Goal: Information Seeking & Learning: Learn about a topic

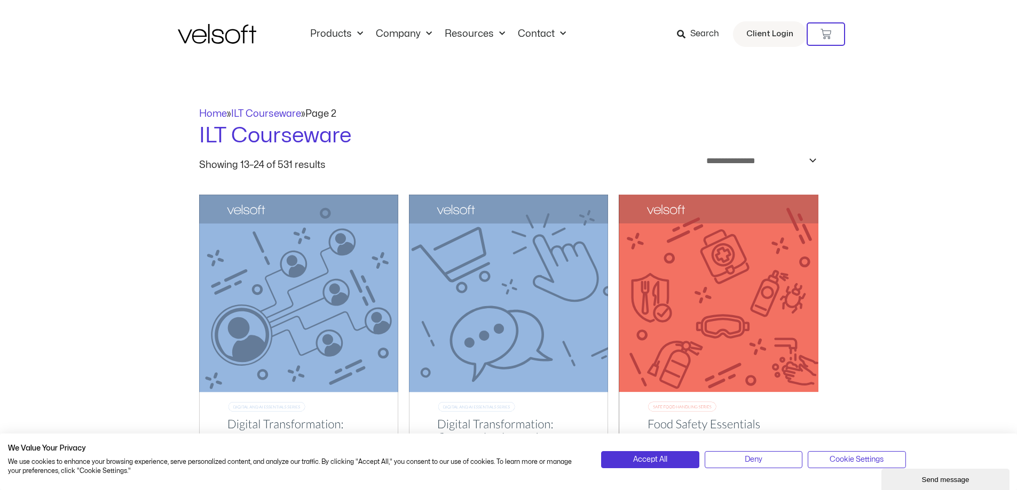
click at [706, 29] on span "Search" at bounding box center [704, 34] width 29 height 14
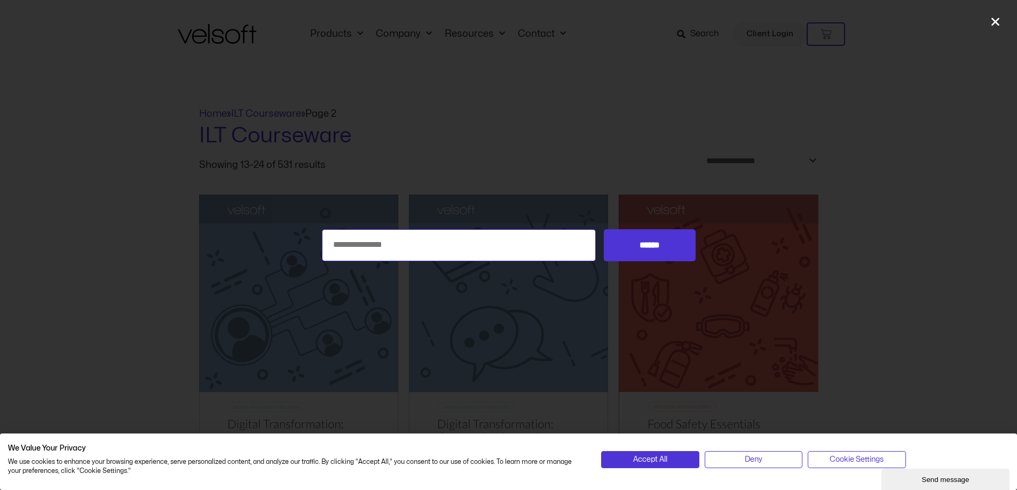
click at [388, 231] on input "Search for:" at bounding box center [459, 245] width 274 height 32
type input "**"
click at [604, 229] on input "******" at bounding box center [649, 245] width 91 height 32
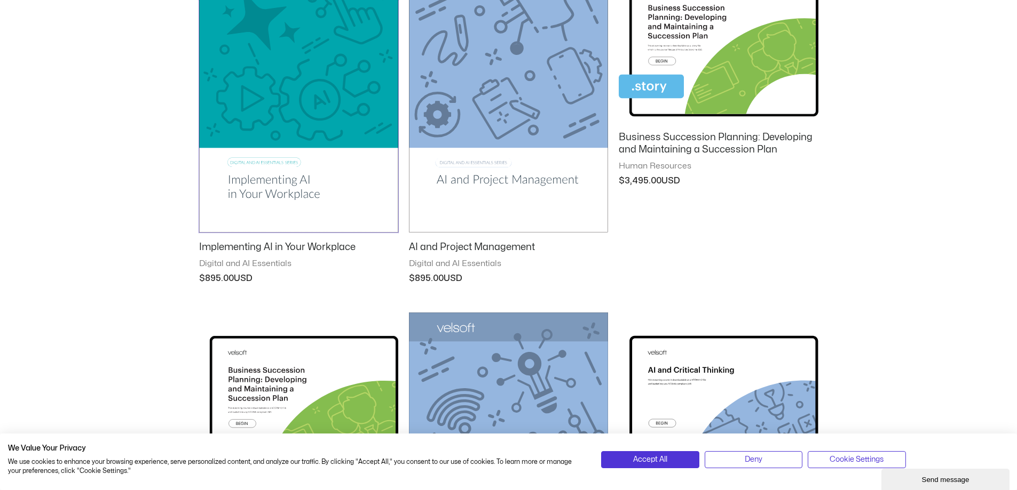
scroll to position [267, 0]
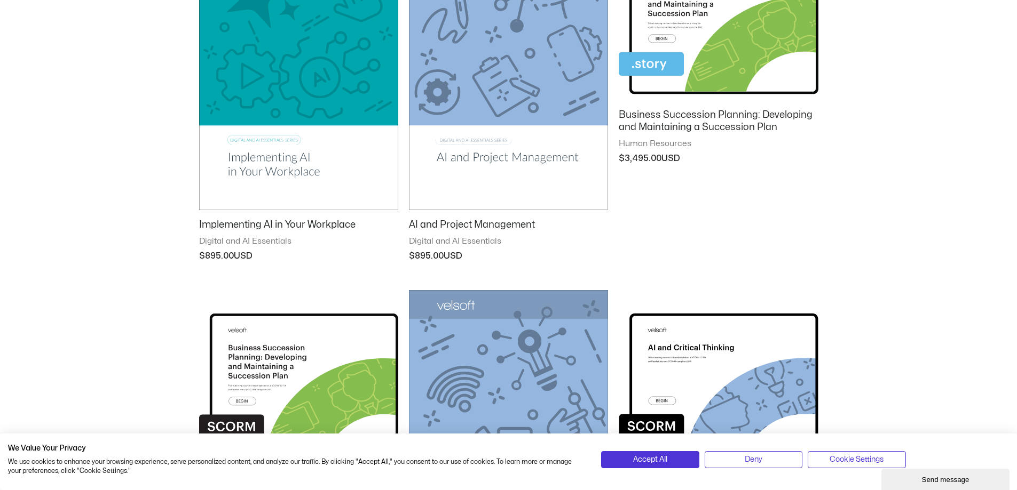
click at [996, 141] on div "**********" at bounding box center [508, 447] width 1017 height 1292
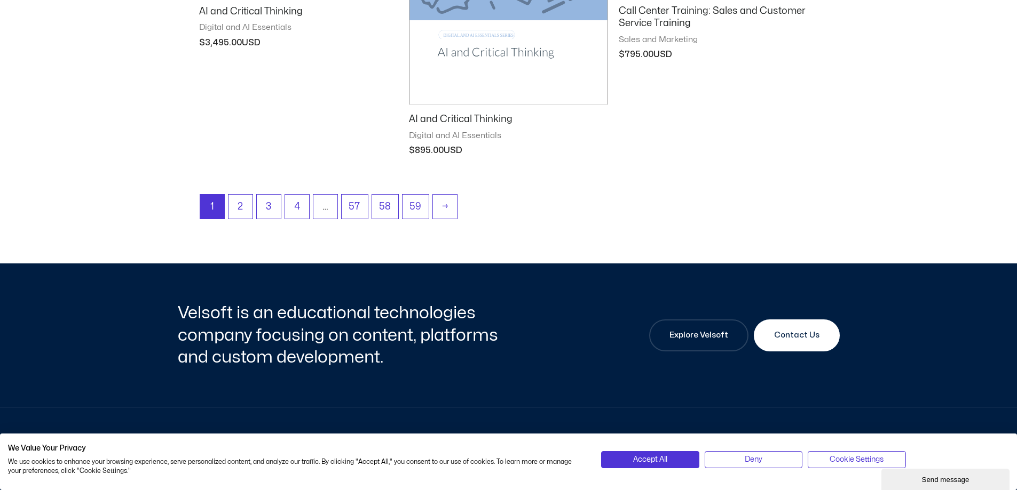
scroll to position [1121, 0]
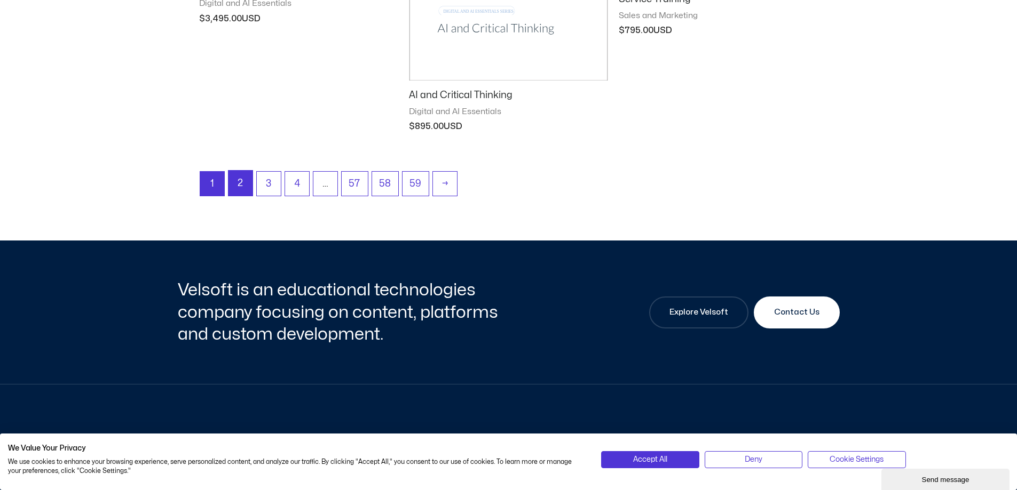
click at [251, 183] on link "2" at bounding box center [240, 183] width 24 height 25
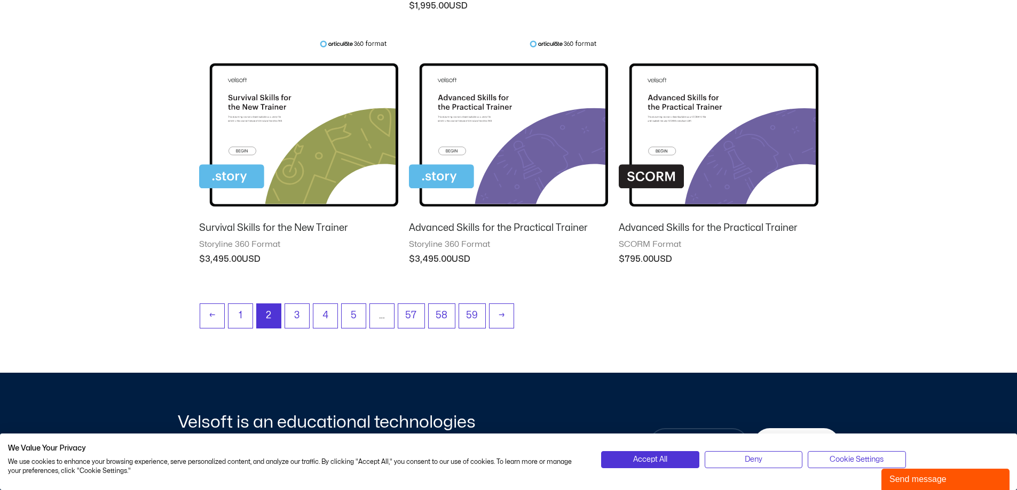
scroll to position [1227, 0]
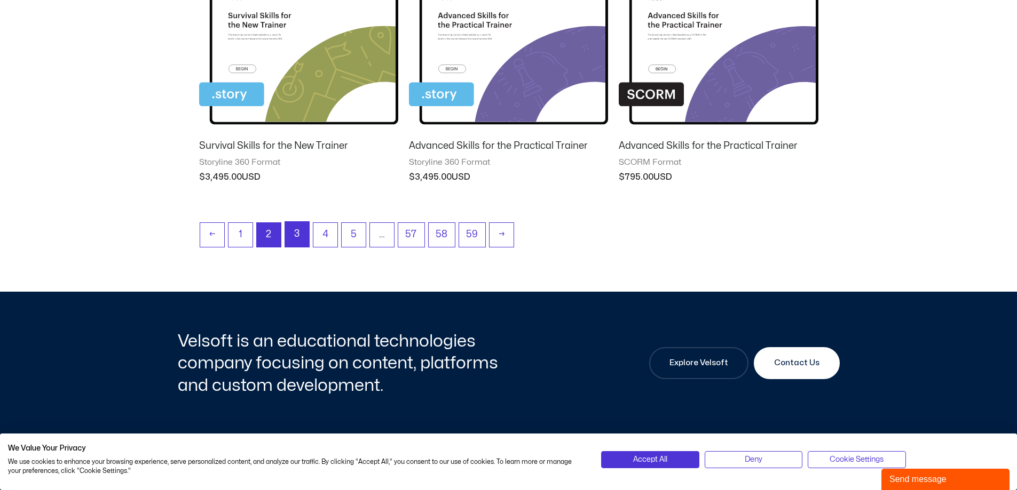
click at [300, 237] on link "3" at bounding box center [297, 234] width 24 height 25
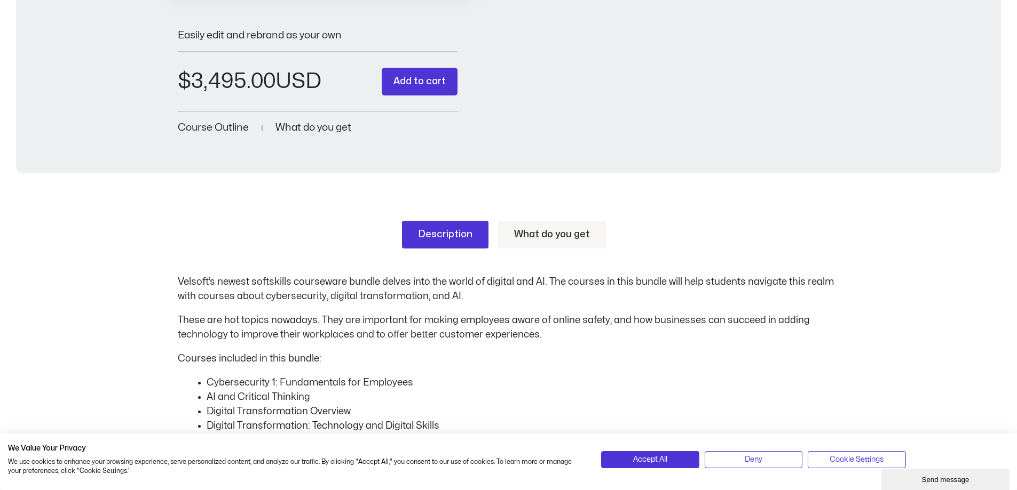
scroll to position [267, 0]
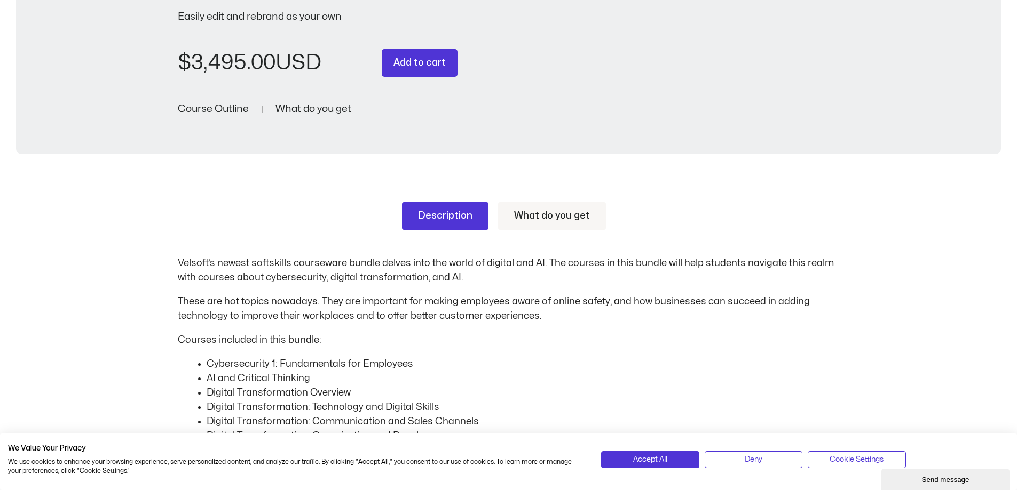
click at [523, 229] on link "What do you get" at bounding box center [552, 216] width 108 height 28
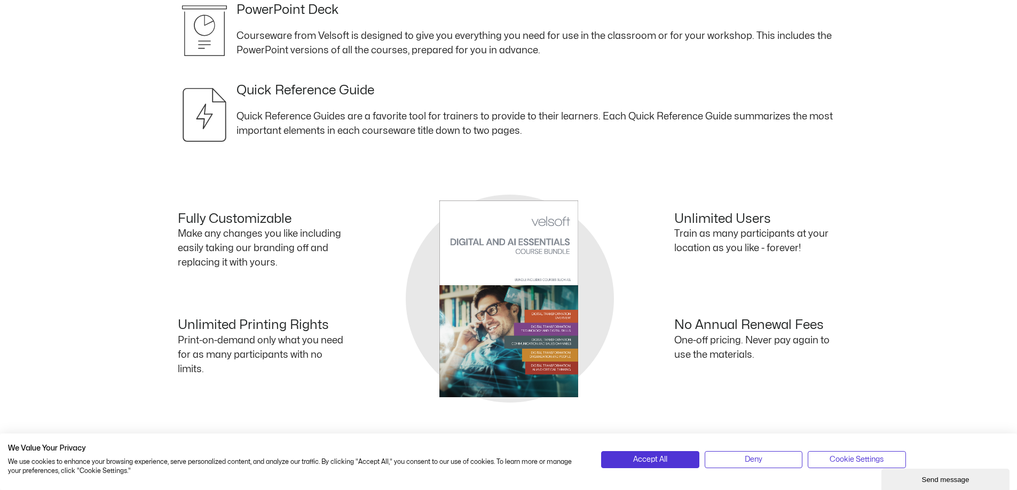
scroll to position [747, 0]
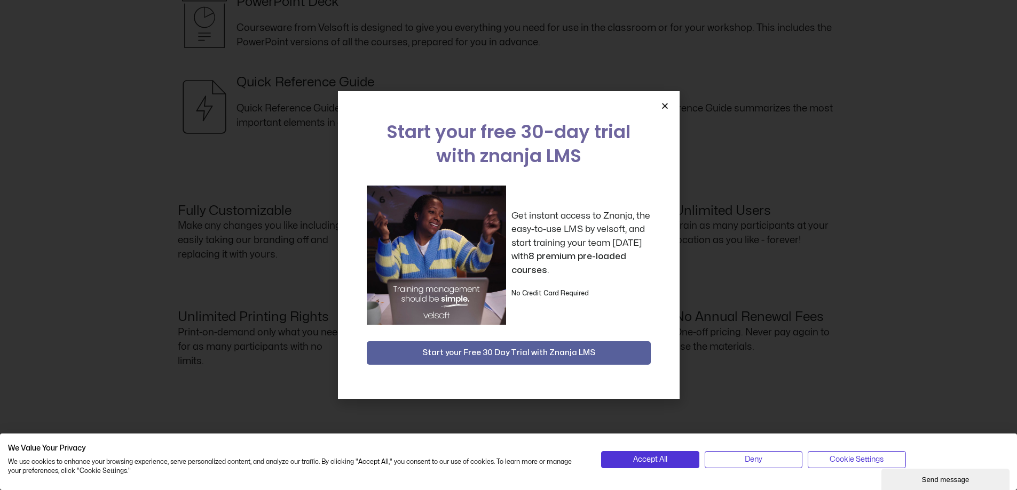
click at [660, 103] on div "Start your free 30-day trial with znanja LMS Get instant access to Znanja, the …" at bounding box center [509, 245] width 342 height 308
click at [662, 104] on icon "Close" at bounding box center [665, 106] width 8 height 8
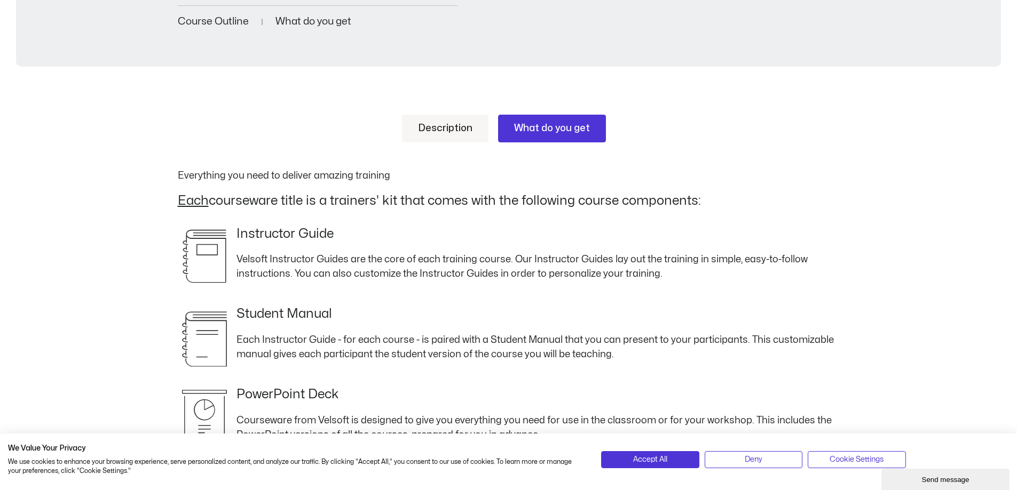
scroll to position [329, 0]
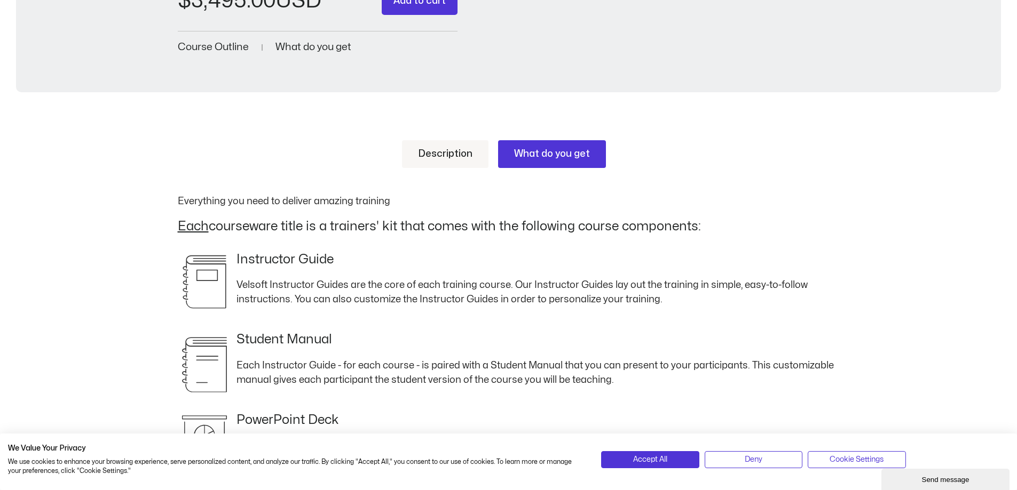
click at [433, 152] on link "Description" at bounding box center [445, 154] width 86 height 28
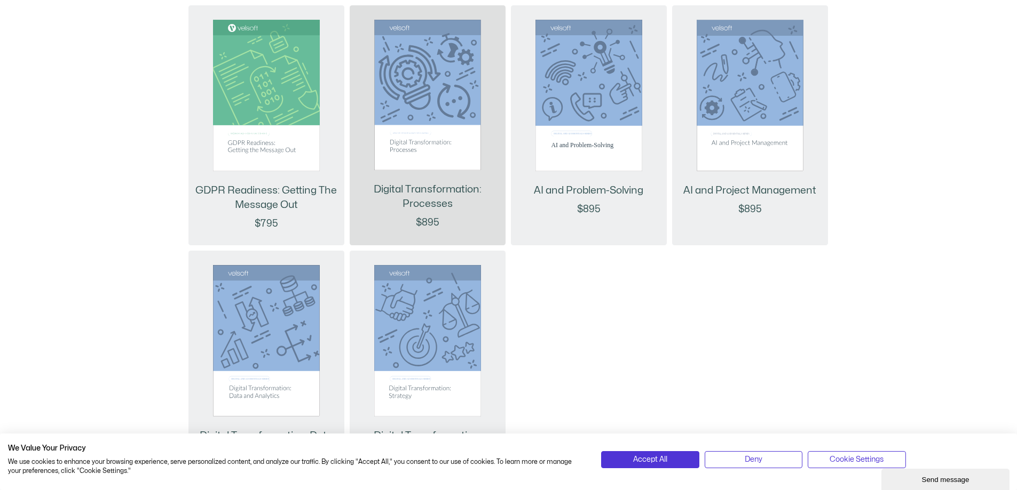
scroll to position [1663, 0]
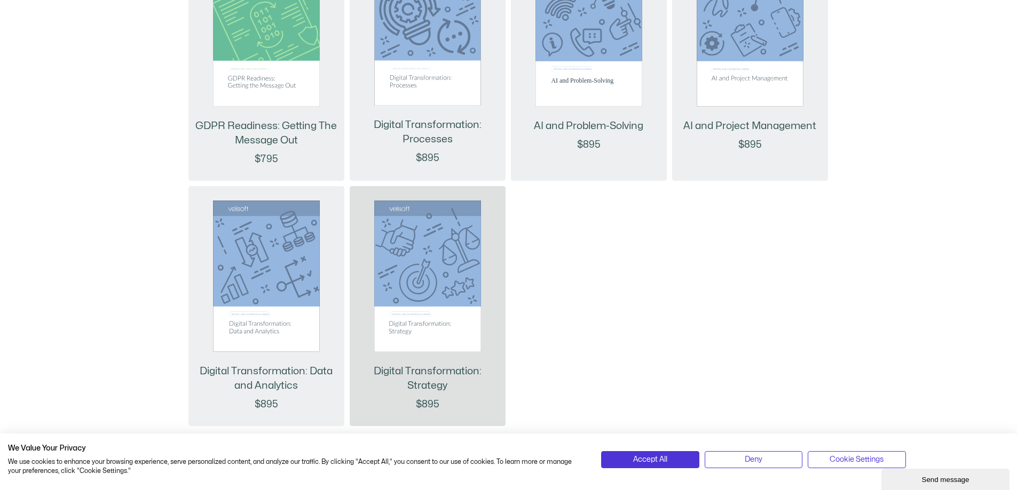
click at [460, 329] on img at bounding box center [427, 277] width 107 height 152
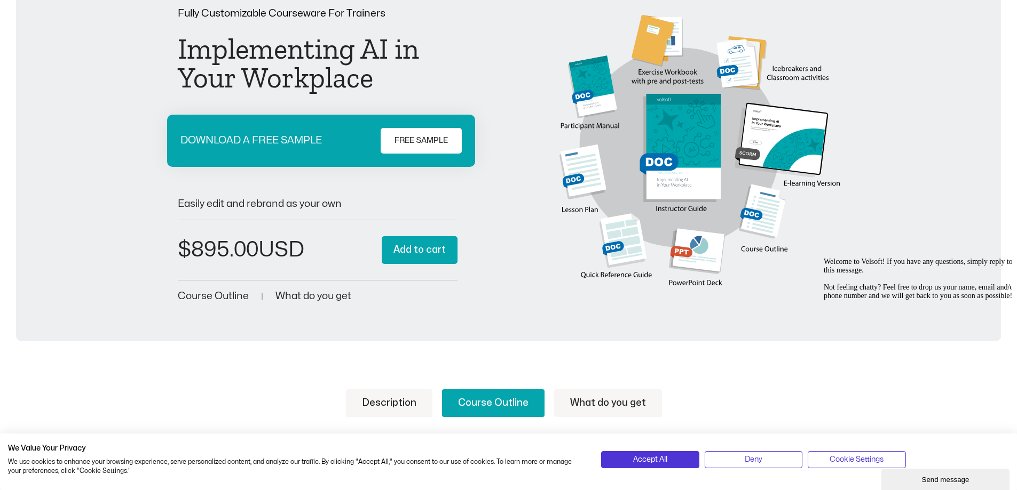
scroll to position [78, 0]
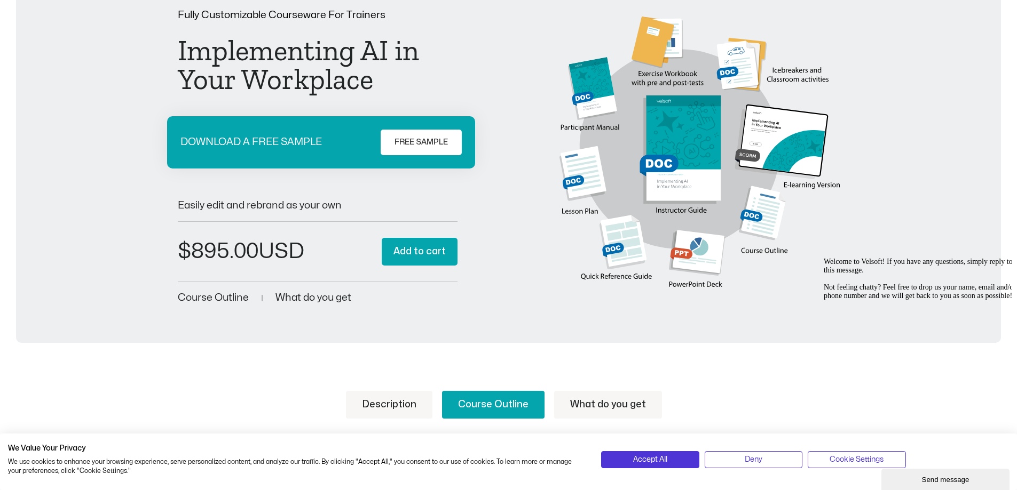
click at [694, 173] on img at bounding box center [699, 158] width 280 height 283
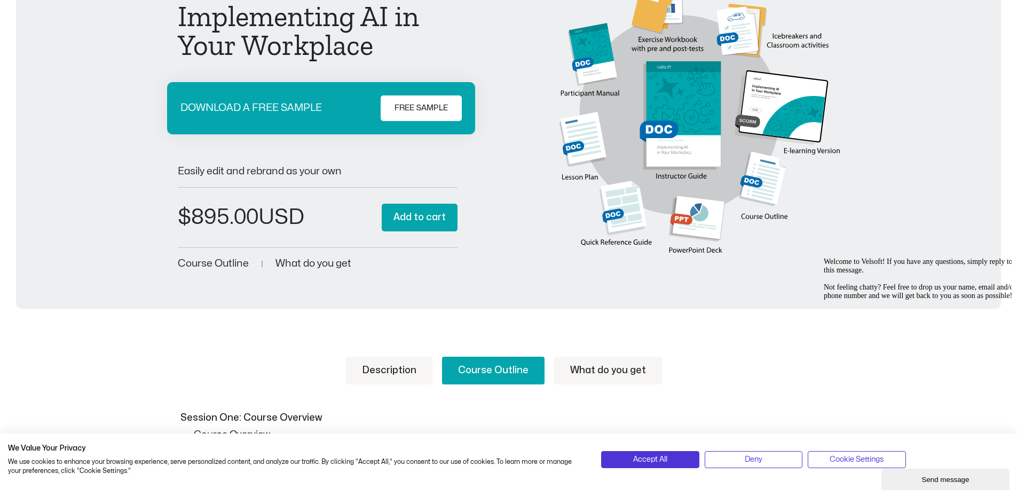
scroll to position [131, 0]
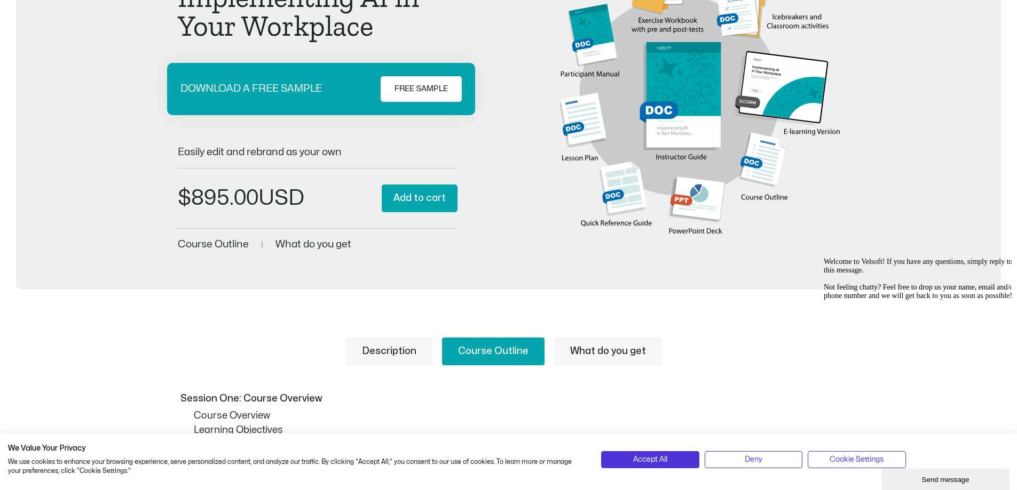
click at [339, 246] on span "What do you get" at bounding box center [313, 245] width 76 height 10
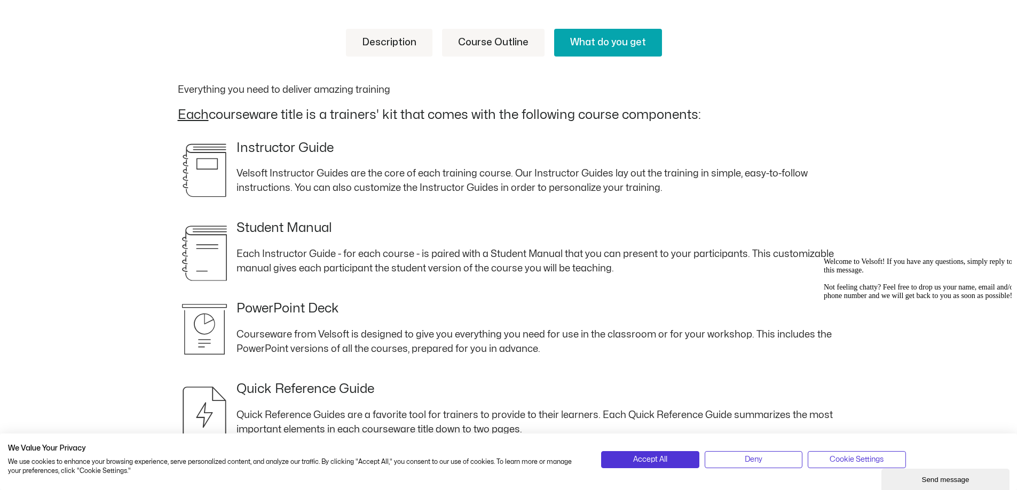
scroll to position [442, 0]
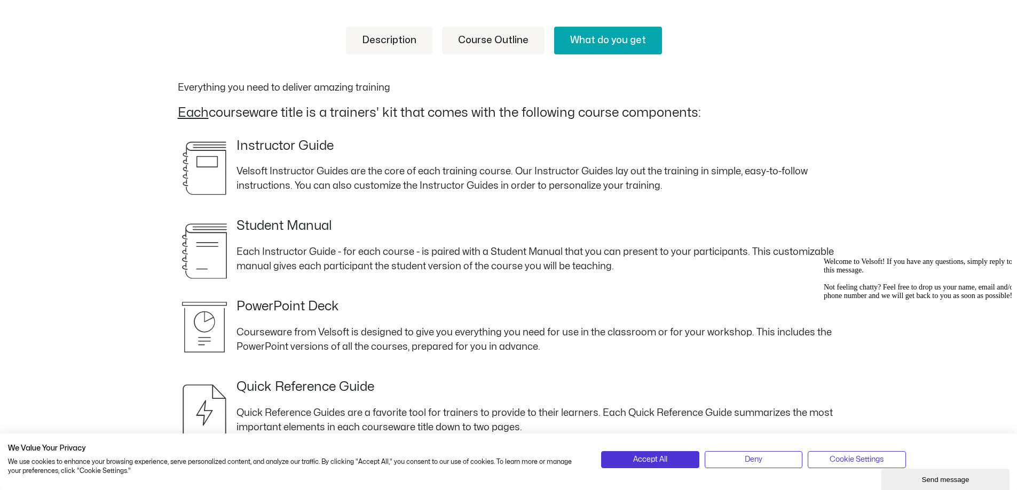
click at [202, 115] on u "Each" at bounding box center [193, 113] width 31 height 12
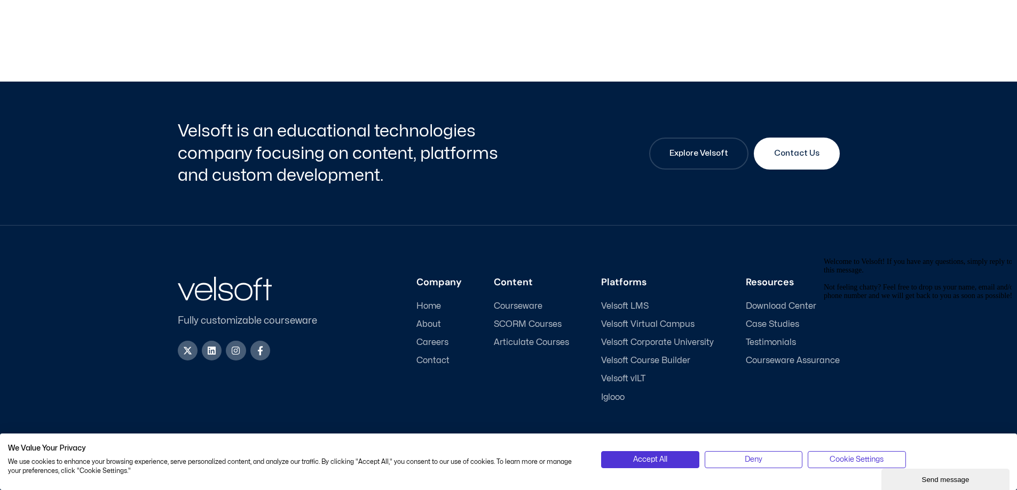
scroll to position [1181, 0]
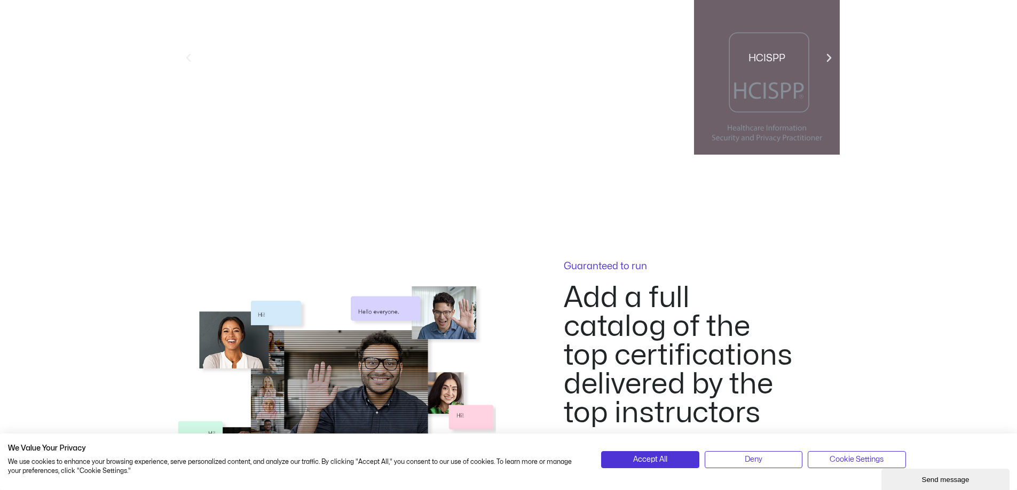
scroll to position [1441, 0]
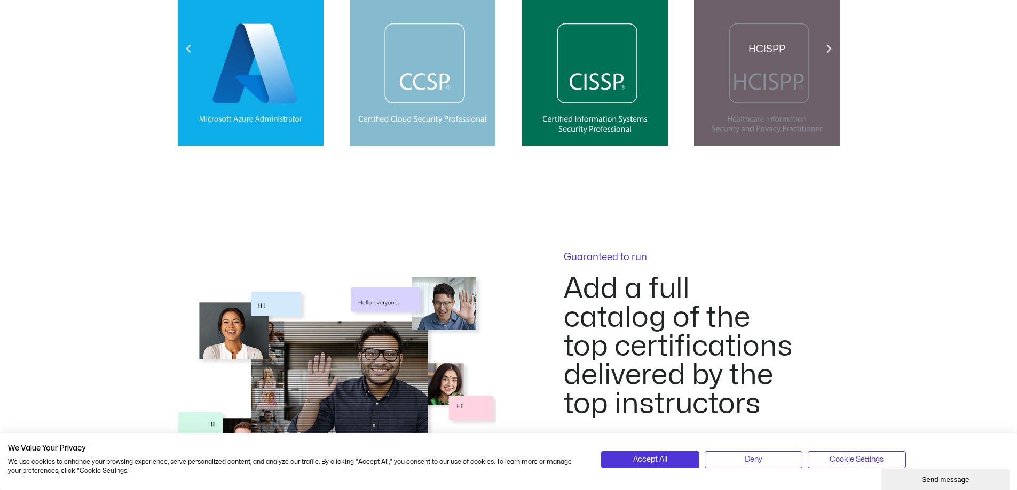
click at [829, 41] on div "HCISPP" at bounding box center [767, 49] width 146 height 193
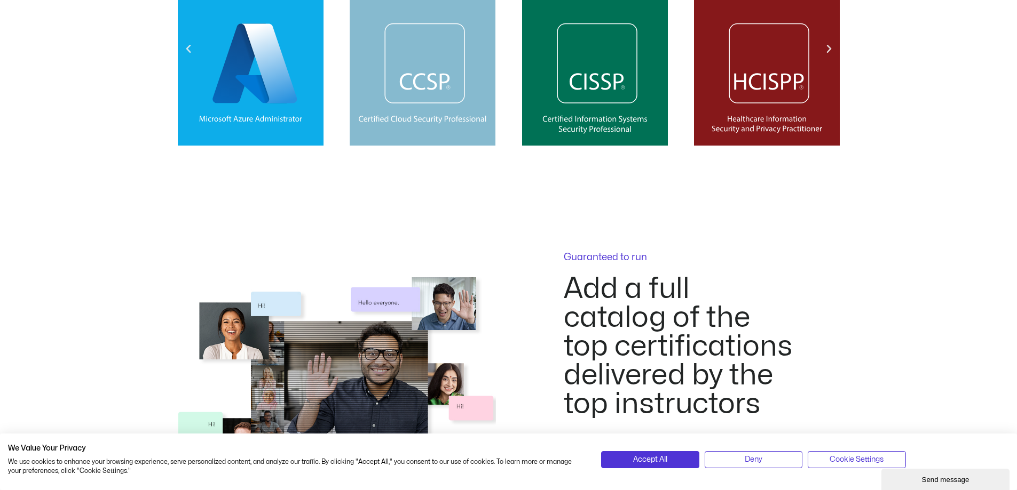
click at [828, 49] on icon "Next slide" at bounding box center [828, 49] width 11 height 11
click at [886, 53] on div "azure-3 CCSP CISSP HCISPP ccna azure-3 CCSP CISSP HCISPP ccna azure-3 CCSP CISSP" at bounding box center [508, 57] width 1017 height 209
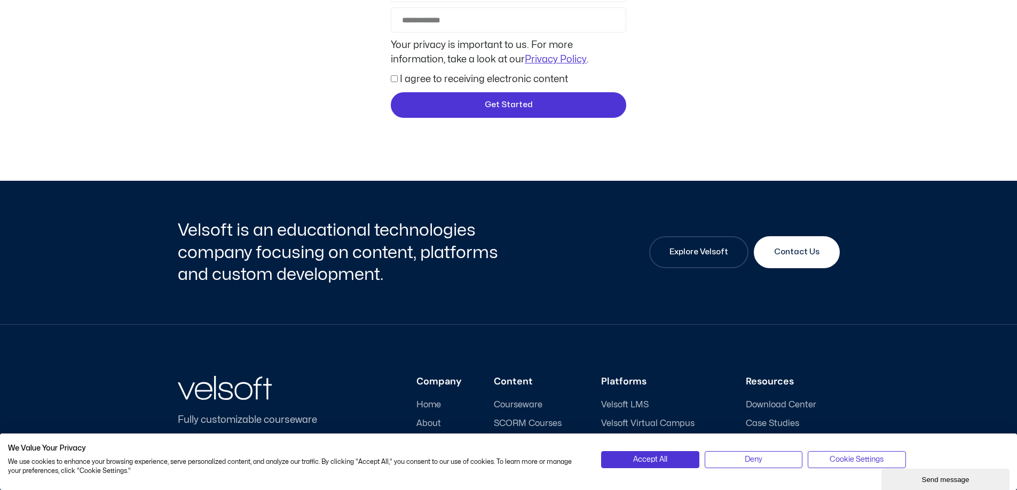
scroll to position [2703, 0]
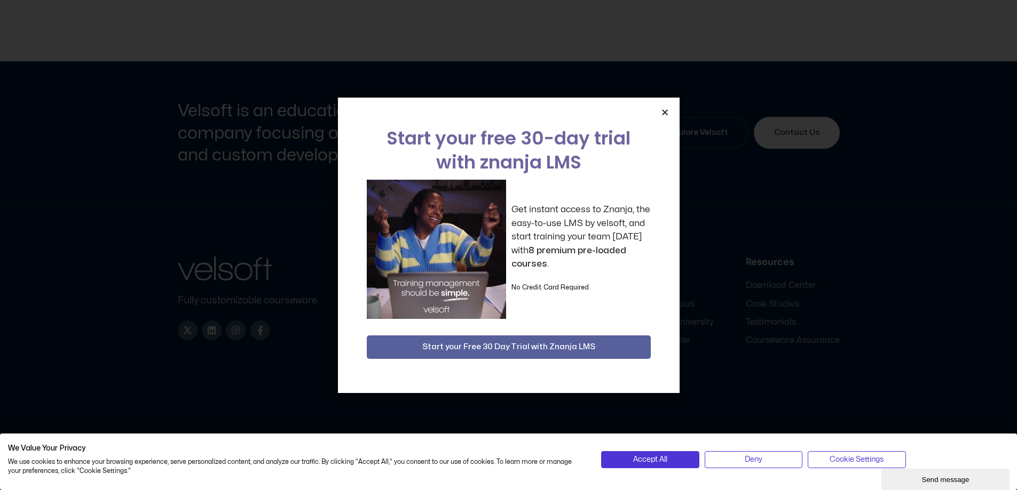
click at [665, 109] on icon "Close" at bounding box center [665, 112] width 8 height 8
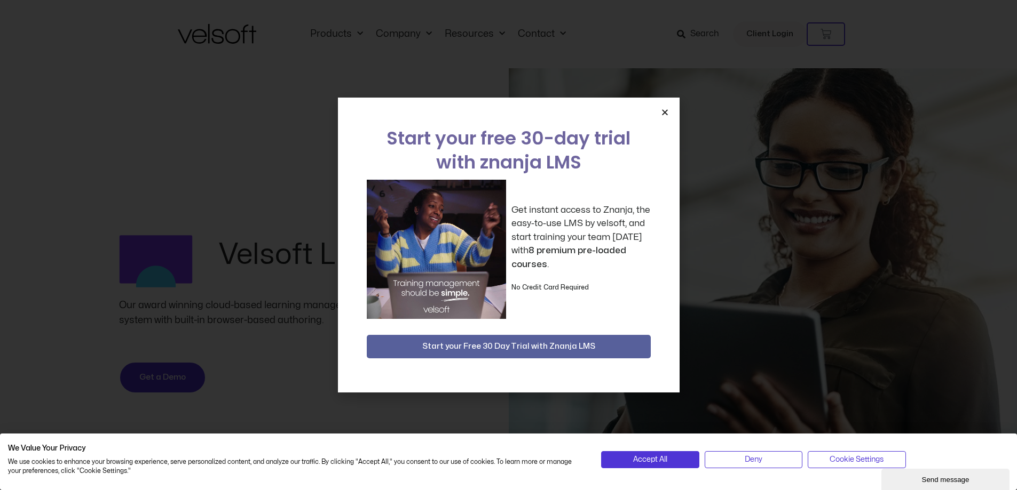
click at [662, 120] on div "Start your free 30-day trial with znanja LMS Get instant access to Znanja, the …" at bounding box center [509, 245] width 342 height 295
click at [664, 110] on icon "Close" at bounding box center [665, 112] width 8 height 8
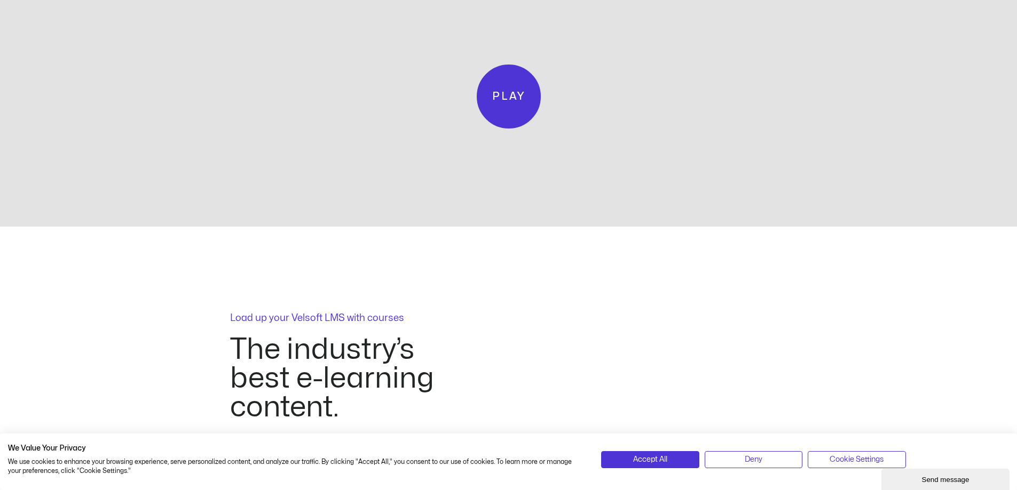
scroll to position [2455, 0]
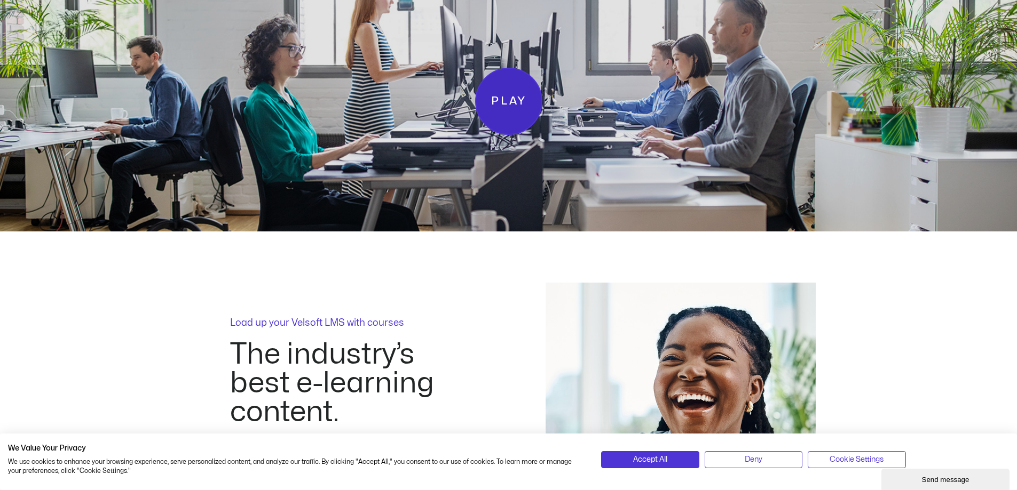
click at [499, 92] on span "Play" at bounding box center [507, 101] width 35 height 18
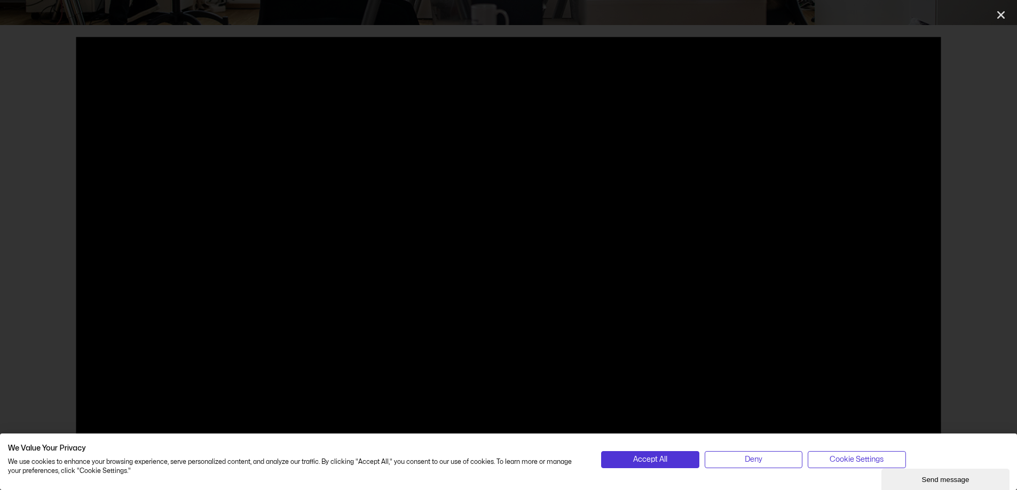
scroll to position [2668, 0]
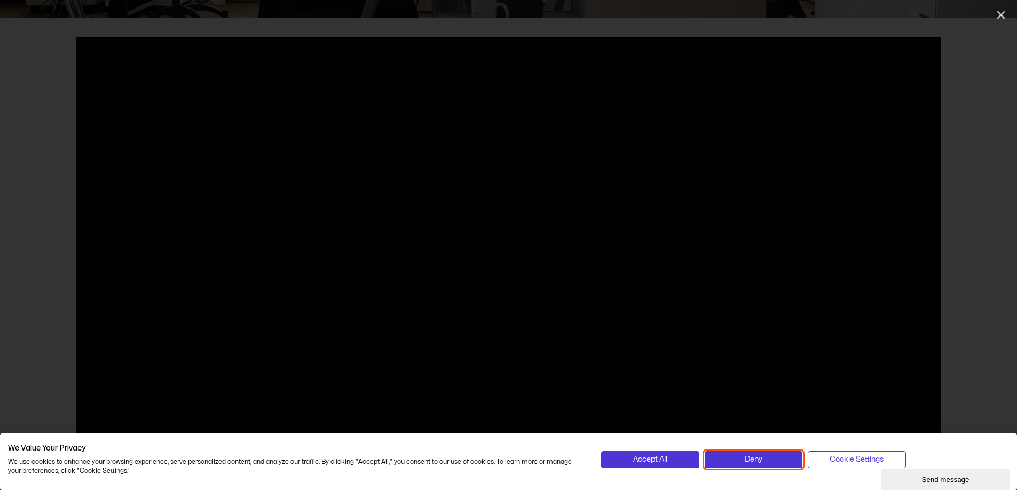
click at [723, 466] on button "Deny" at bounding box center [753, 459] width 98 height 17
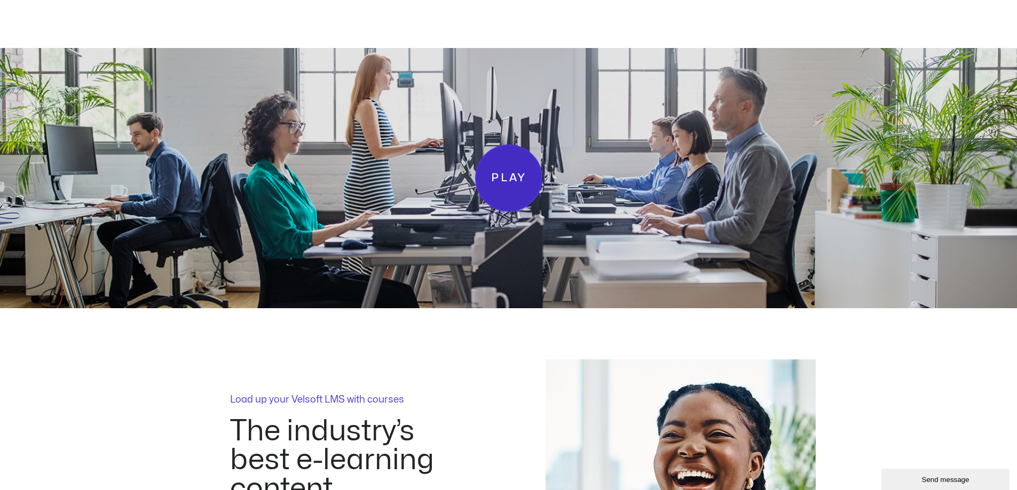
scroll to position [2401, 0]
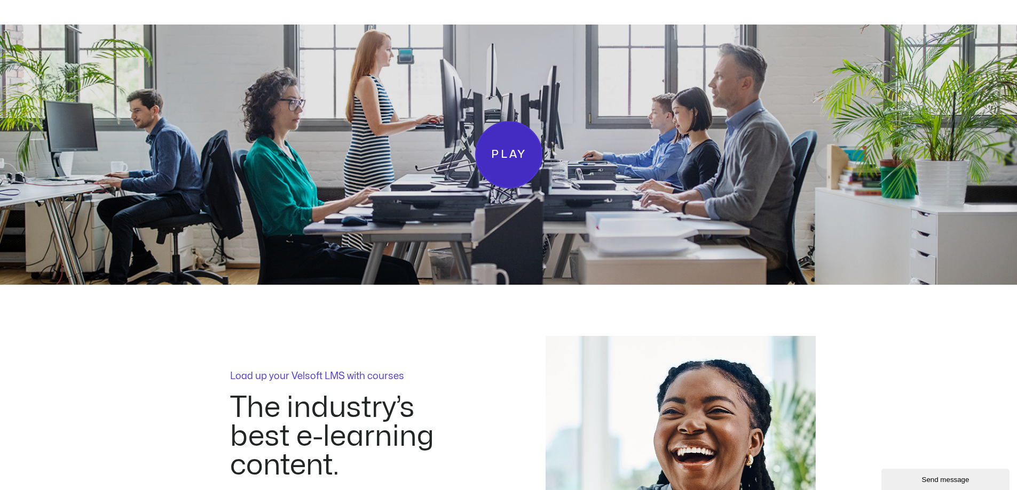
click at [509, 132] on link "Play" at bounding box center [508, 154] width 67 height 67
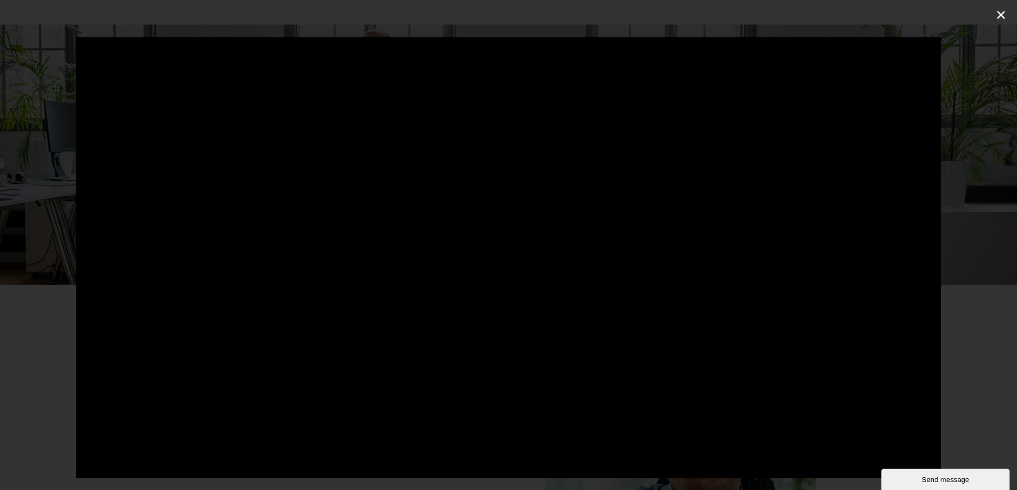
click at [999, 14] on icon "Close (Esc)" at bounding box center [1000, 15] width 11 height 11
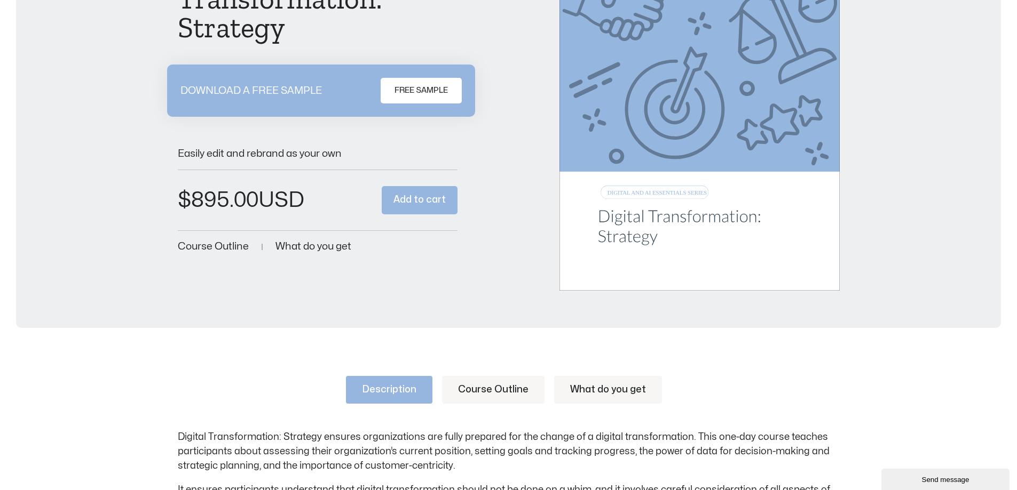
scroll to position [427, 0]
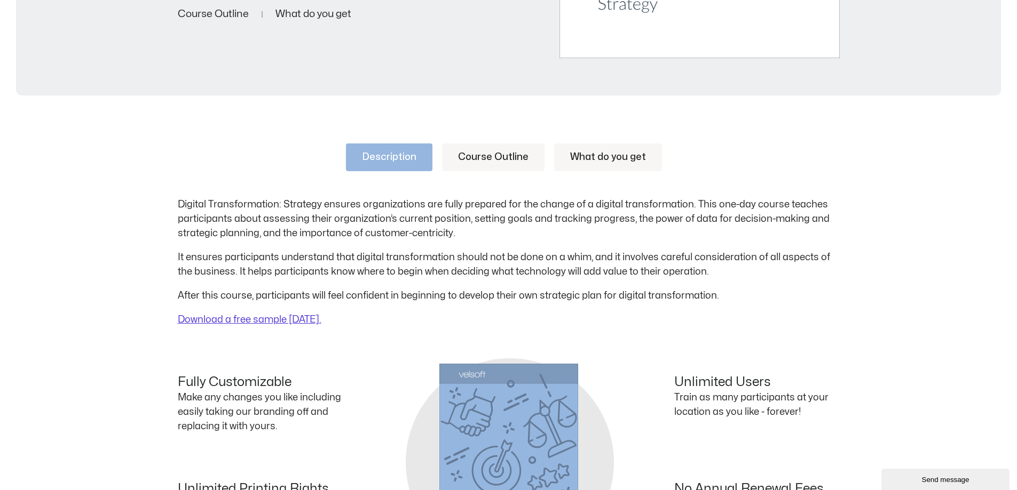
click at [518, 163] on link "Course Outline" at bounding box center [493, 158] width 102 height 28
